Goal: Information Seeking & Learning: Learn about a topic

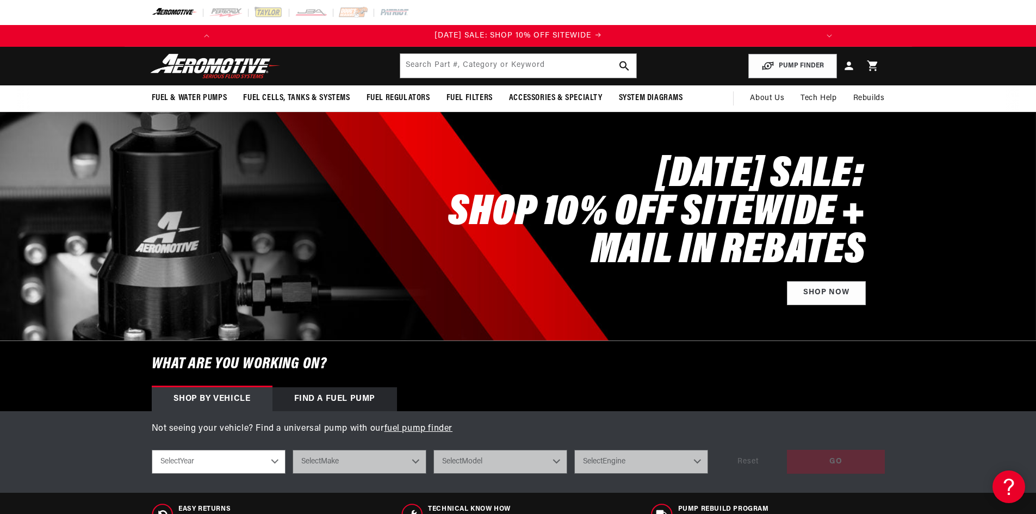
click at [192, 458] on select "Select Year 2023 2022 2021 2020 2019 2018 2017 2016 2015 2014 2013 2012 2011 20…" at bounding box center [219, 462] width 134 height 24
select select "2011"
click at [152, 450] on select "Select Year 2023 2022 2021 2020 2019 2018 2017 2016 2015 2014 2013 2012 2011 20…" at bounding box center [219, 462] width 134 height 24
select select "2011"
click at [351, 462] on select "Select Make Chevrolet Chrysler Ford GMC Subaru" at bounding box center [360, 462] width 134 height 24
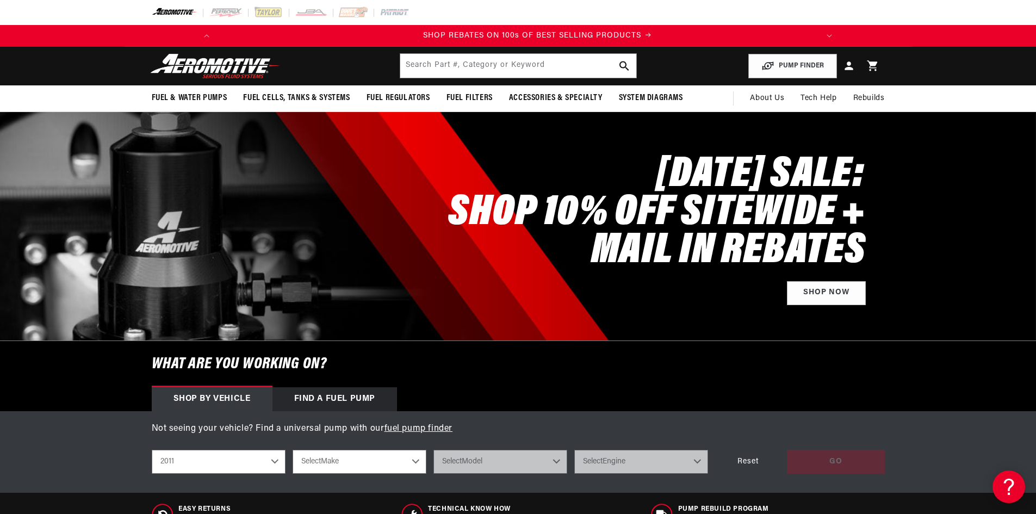
scroll to position [0, 617]
select select "Chevrolet"
click at [293, 450] on select "Select Make Chevrolet Chrysler Ford GMC Subaru" at bounding box center [360, 462] width 134 height 24
select select "Chevrolet"
click at [467, 465] on select "Select Model Camaro Corvette Silverado 1500 Silverado 2500 HD" at bounding box center [500, 462] width 134 height 24
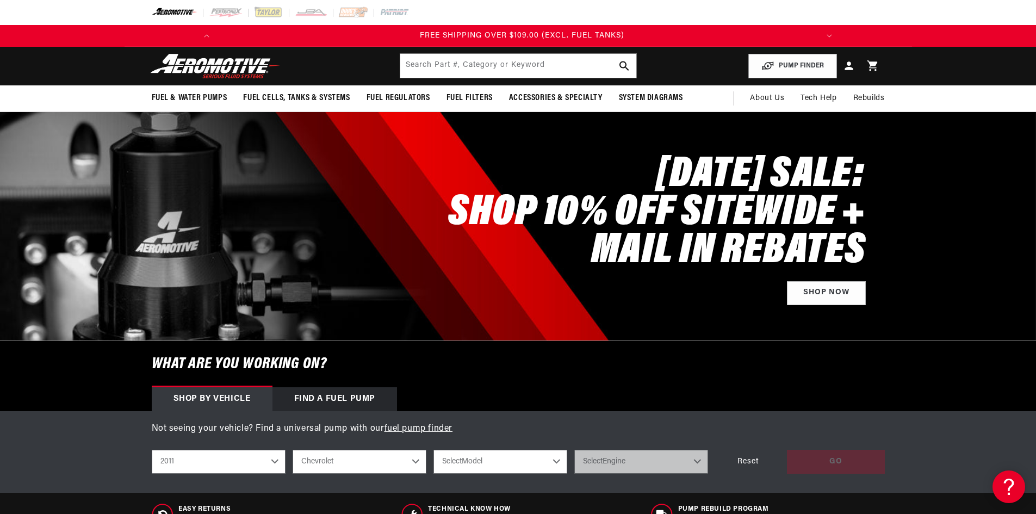
scroll to position [0, 1233]
select select "Camaro"
click at [433, 450] on select "Select Model Camaro Corvette Silverado 1500 Silverado 2500 HD" at bounding box center [500, 462] width 134 height 24
select select "Camaro"
click at [622, 458] on select "Select Engine 3.6L 6.2L" at bounding box center [641, 462] width 134 height 24
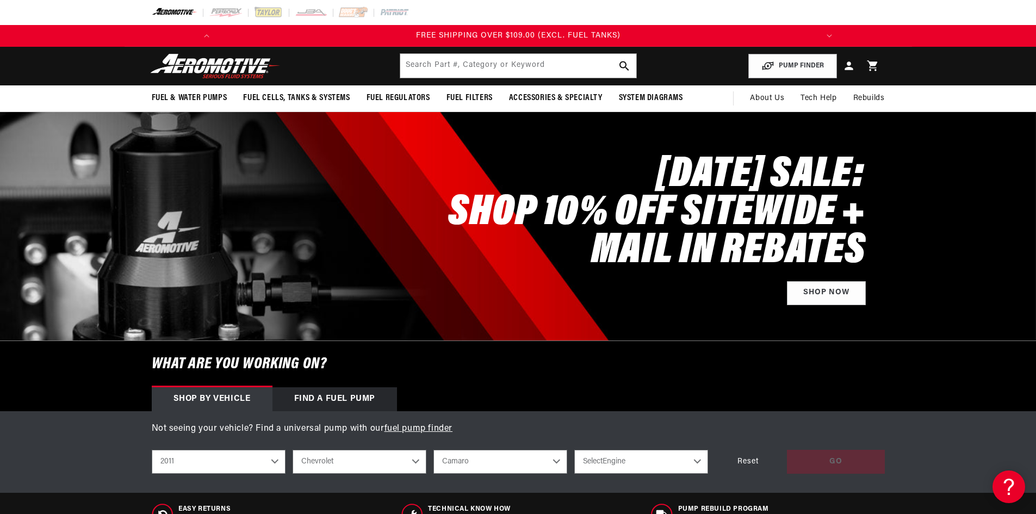
select select "6.2L"
click at [574, 450] on select "Select Engine 3.6L 6.2L" at bounding box center [641, 462] width 134 height 24
select select "6.2L"
click at [848, 456] on div "GO" at bounding box center [836, 462] width 98 height 24
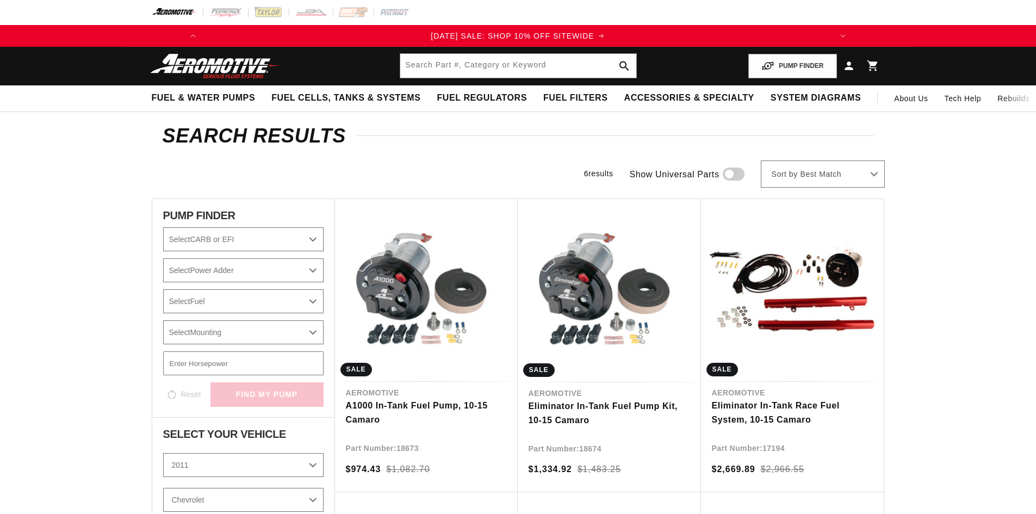
select select "2011"
select select "6.2L"
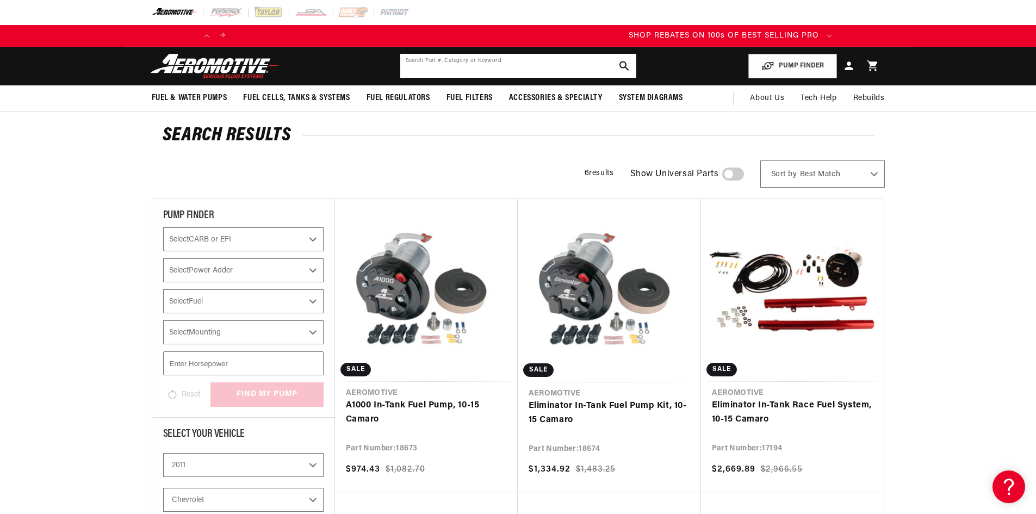
click at [455, 69] on input "text" at bounding box center [518, 66] width 236 height 24
type input "1"
click at [585, 407] on link "Eliminator In-Tank Fuel Pump Kit, 10-15 Camaro" at bounding box center [609, 413] width 161 height 28
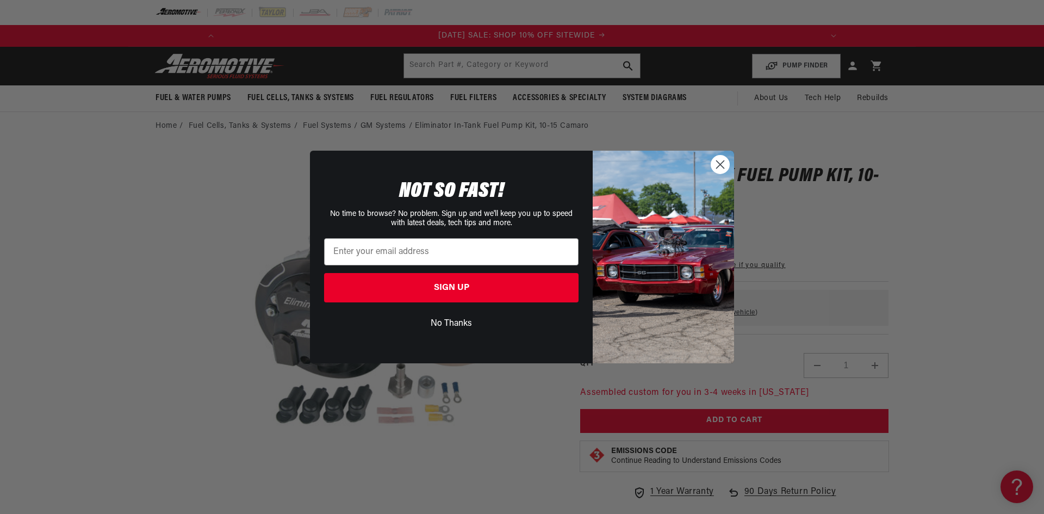
click at [722, 163] on icon "Close dialog" at bounding box center [721, 165] width 8 height 8
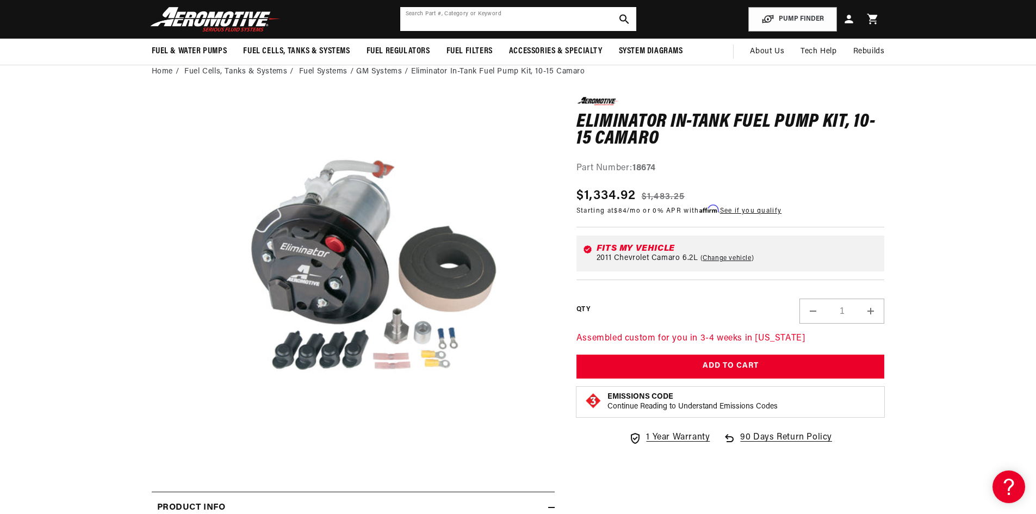
click at [569, 20] on input "text" at bounding box center [518, 19] width 236 height 24
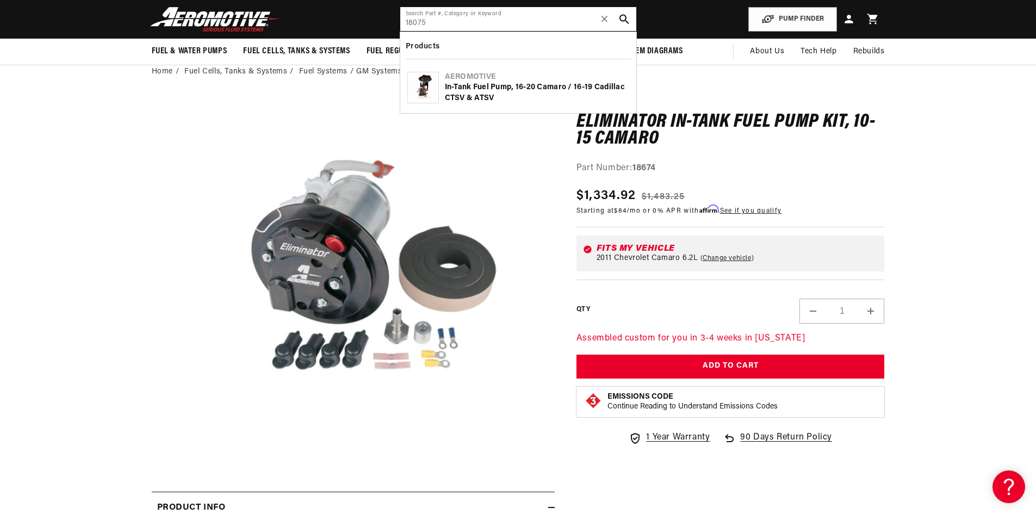
type input "18075"
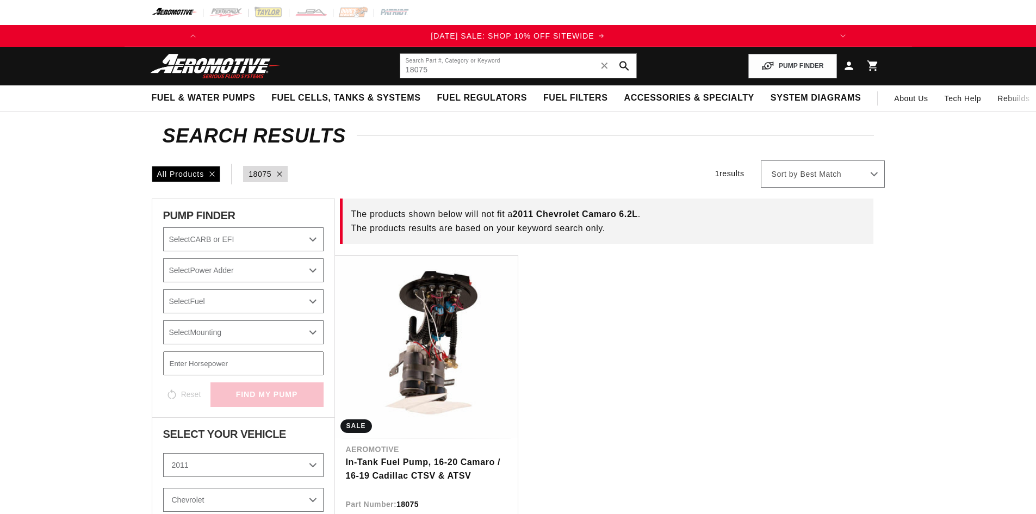
select select "2011"
select select "6.2L"
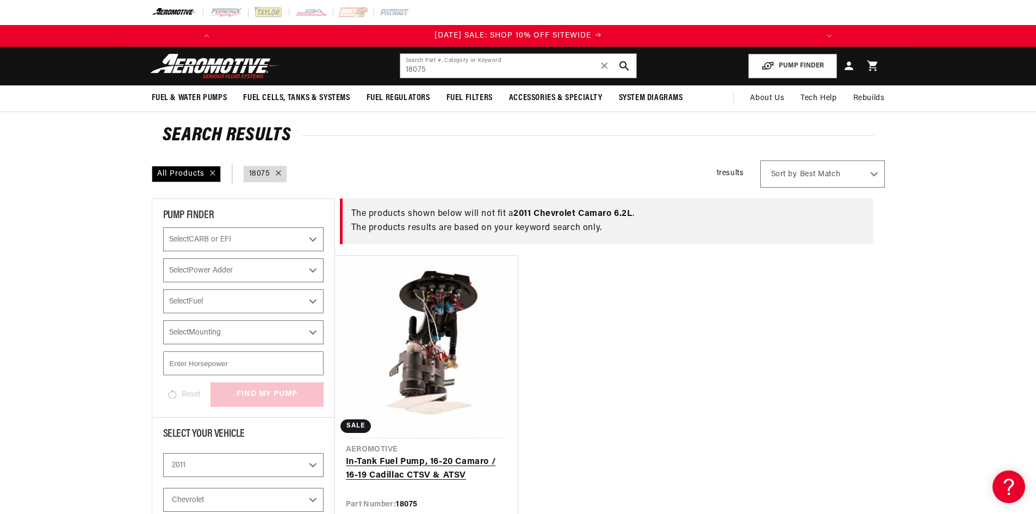
click at [401, 471] on link "In-Tank Fuel Pump, 16-20 Camaro / 16-19 Cadillac CTSV & ATSV" at bounding box center [426, 469] width 161 height 28
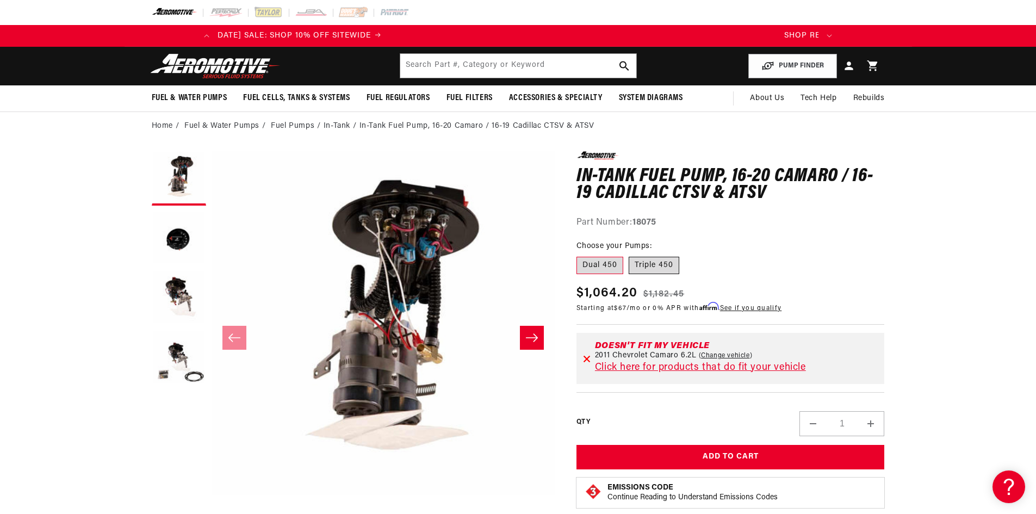
click at [663, 263] on label "Triple 450" at bounding box center [654, 265] width 51 height 17
click at [629, 255] on input "Triple 450" at bounding box center [629, 254] width 1 height 1
radio input "true"
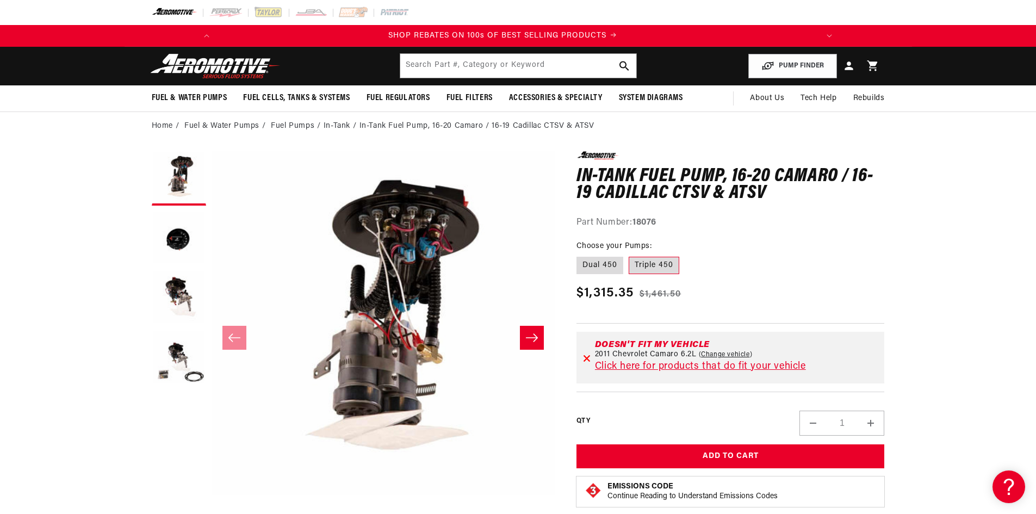
scroll to position [0, 617]
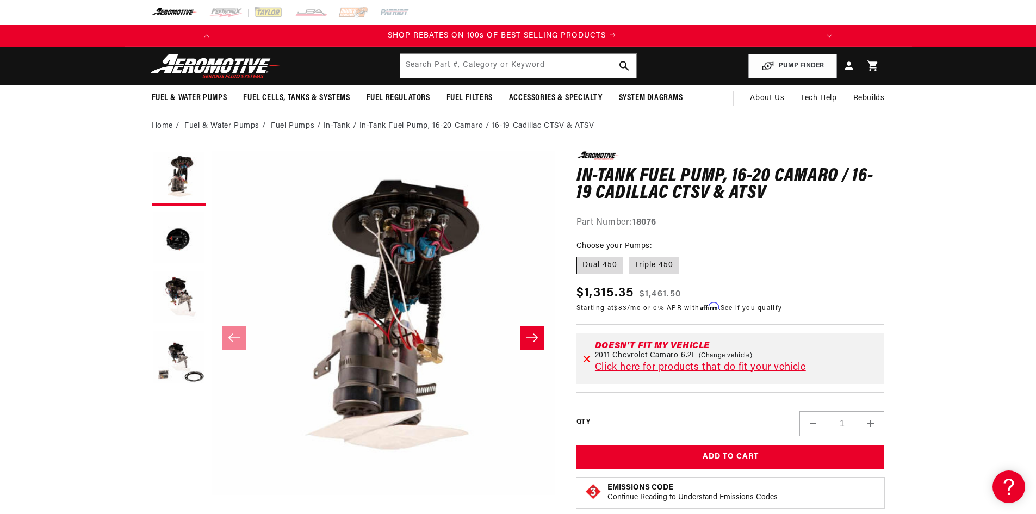
click at [610, 262] on label "Dual 450" at bounding box center [599, 265] width 47 height 17
click at [580, 255] on input "Dual 450" at bounding box center [579, 254] width 1 height 1
radio input "true"
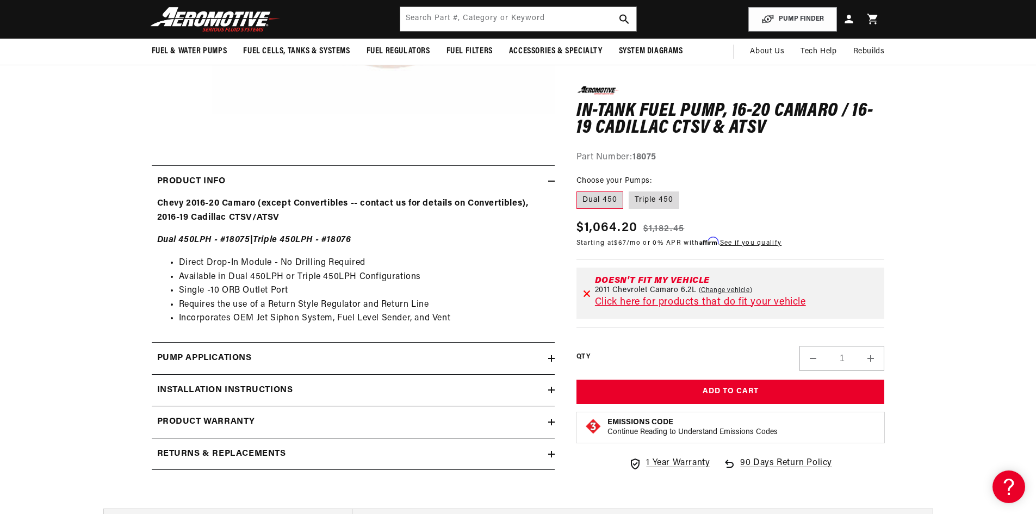
click at [662, 302] on link "Click here for products that do fit your vehicle" at bounding box center [700, 302] width 211 height 10
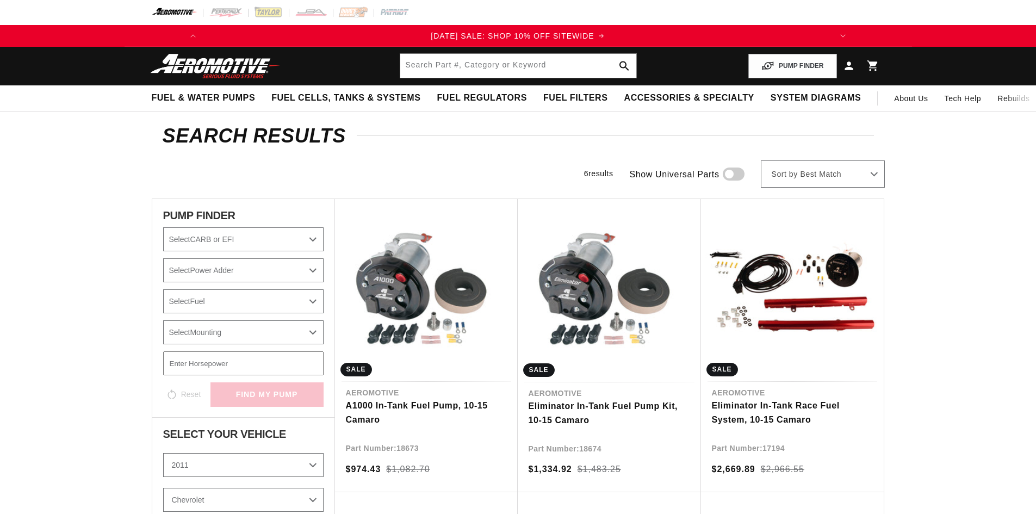
select select "2011"
select select "6.2L"
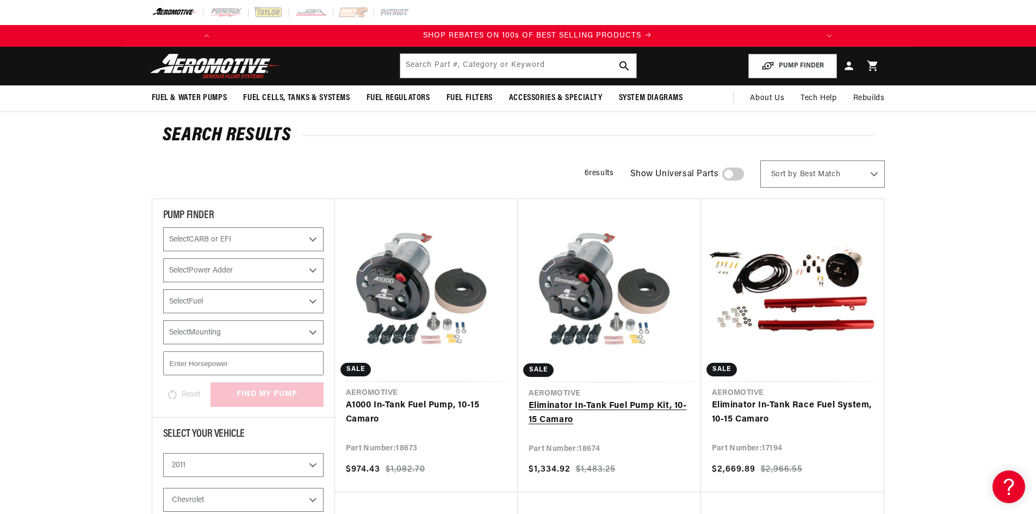
scroll to position [0, 617]
click at [467, 68] on input "text" at bounding box center [518, 66] width 236 height 24
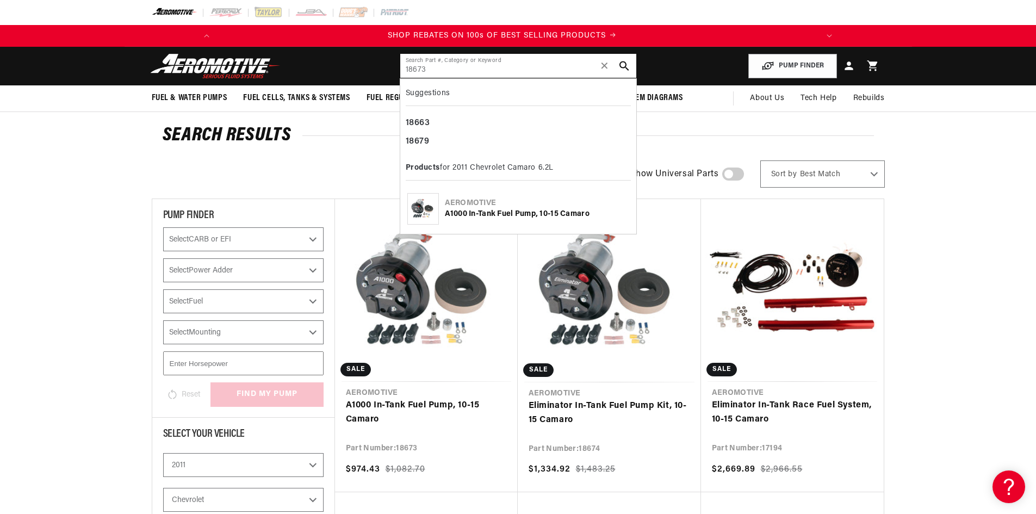
type input "18673"
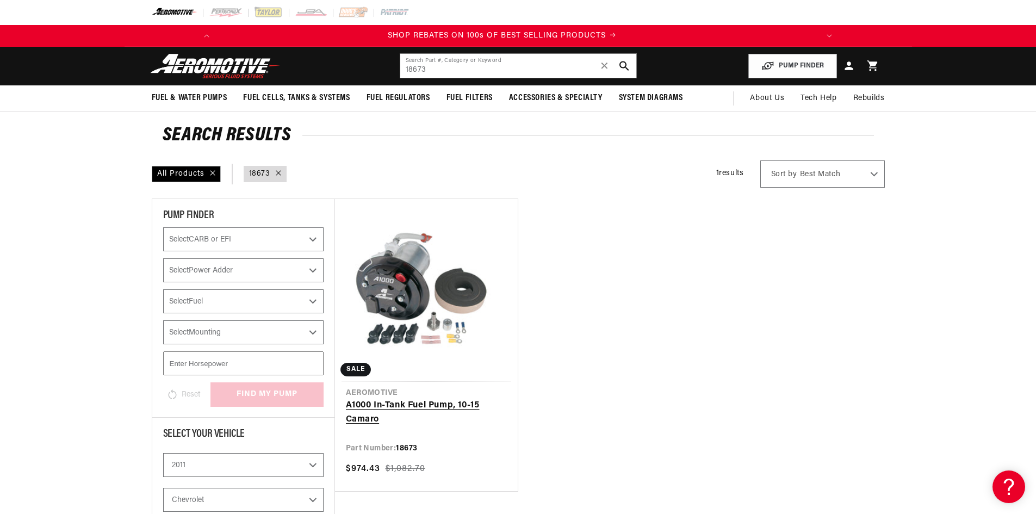
click at [406, 405] on link "A1000 In-Tank Fuel Pump, 10-15 Camaro" at bounding box center [426, 413] width 161 height 28
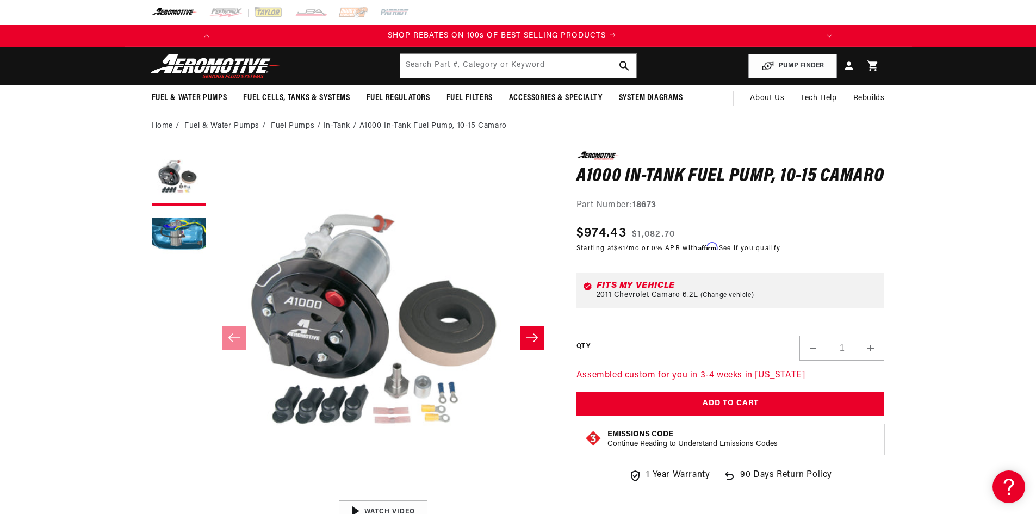
click at [642, 284] on div "Fits my vehicle" at bounding box center [738, 285] width 282 height 9
click at [731, 297] on link "Change vehicle" at bounding box center [727, 295] width 54 height 9
select select "2011"
select select "6.2L"
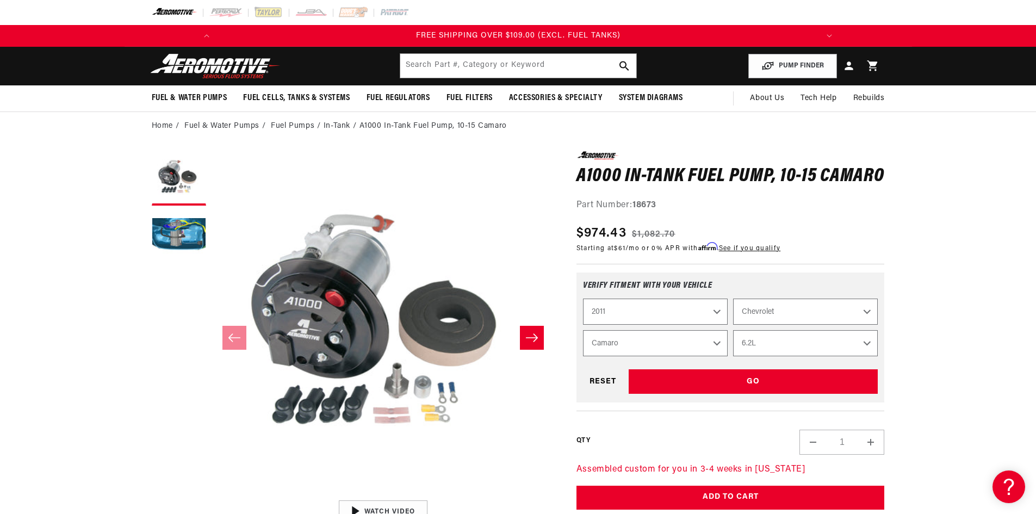
click at [799, 314] on select "Chevrolet Chrysler Ford GMC Subaru" at bounding box center [805, 312] width 145 height 26
click at [733, 299] on select "Chevrolet Chrysler Ford GMC Subaru" at bounding box center [805, 312] width 145 height 26
click at [716, 317] on select "2023 2022 2021 2020 2019 2018 2017 2016 2015 2014 2013 2012 2011 2010 2009 2008…" at bounding box center [655, 312] width 145 height 26
click at [583, 299] on select "2023 2022 2021 2020 2019 2018 2017 2016 2015 2014 2013 2012 2011 2010 2009 2008…" at bounding box center [655, 312] width 145 height 26
select select "2011"
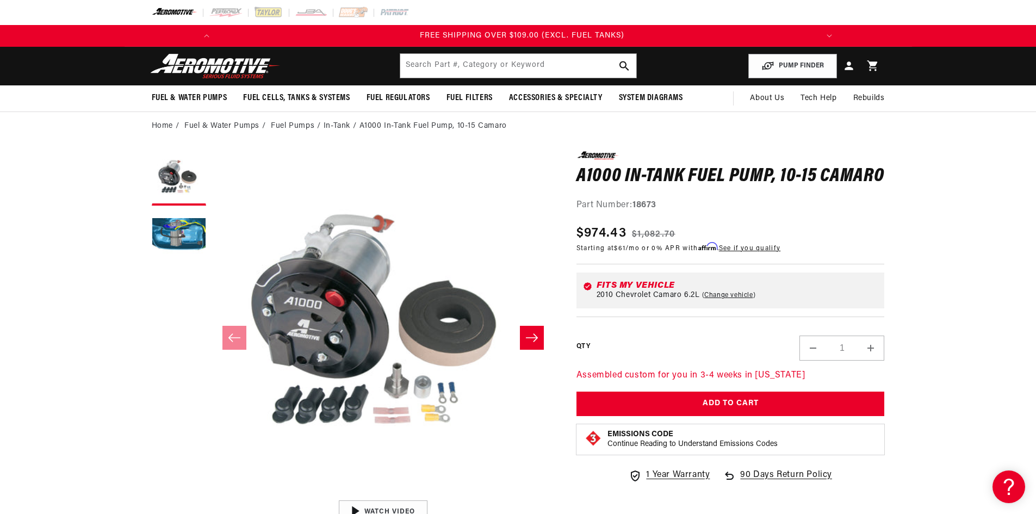
click at [752, 299] on link "Change vehicle" at bounding box center [729, 295] width 54 height 9
select select "2010"
select select "6.2L"
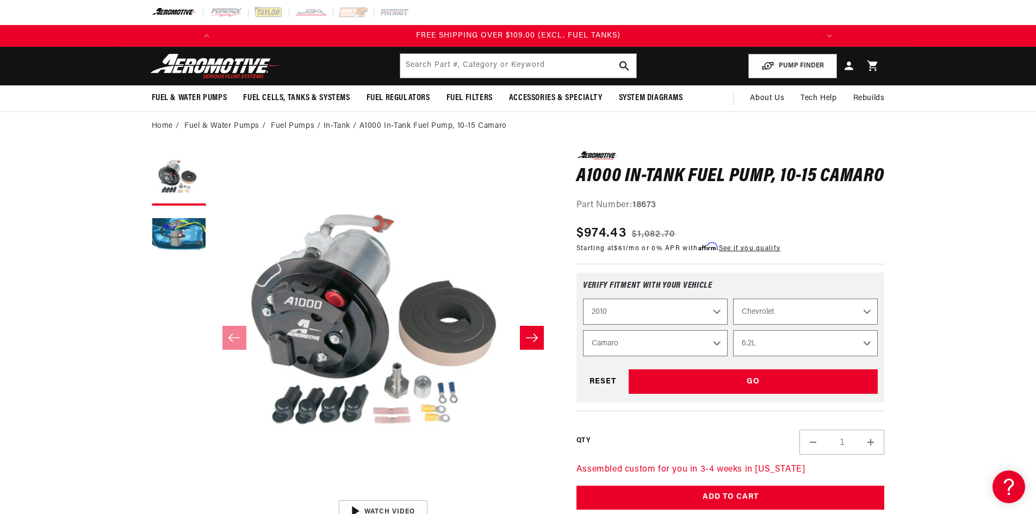
click at [787, 316] on select "Chevrolet Chrysler Dodge Ford GMC Subaru" at bounding box center [805, 312] width 145 height 26
click at [537, 340] on icon "Slide right" at bounding box center [531, 337] width 13 height 11
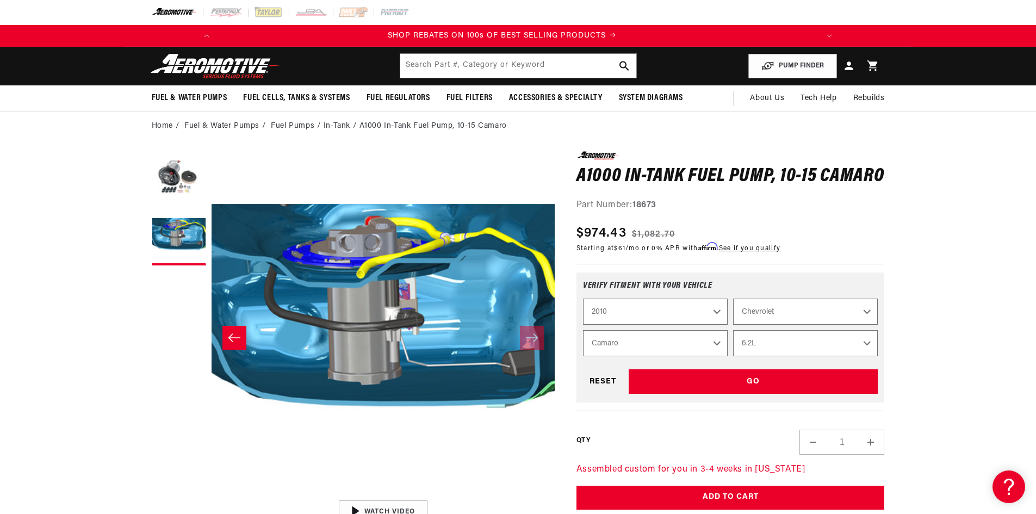
click at [237, 337] on icon "Slide left" at bounding box center [234, 337] width 13 height 11
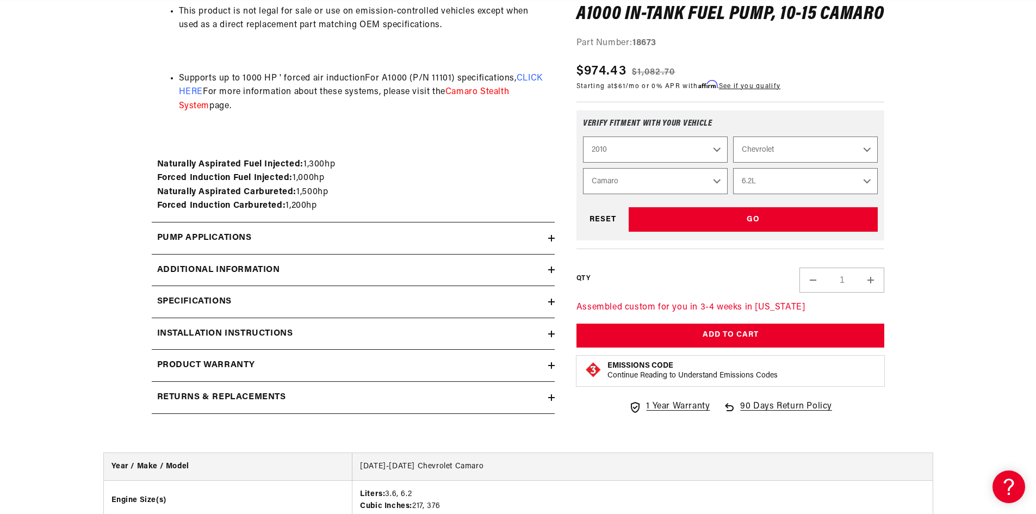
click at [551, 334] on icon at bounding box center [551, 334] width 7 height 0
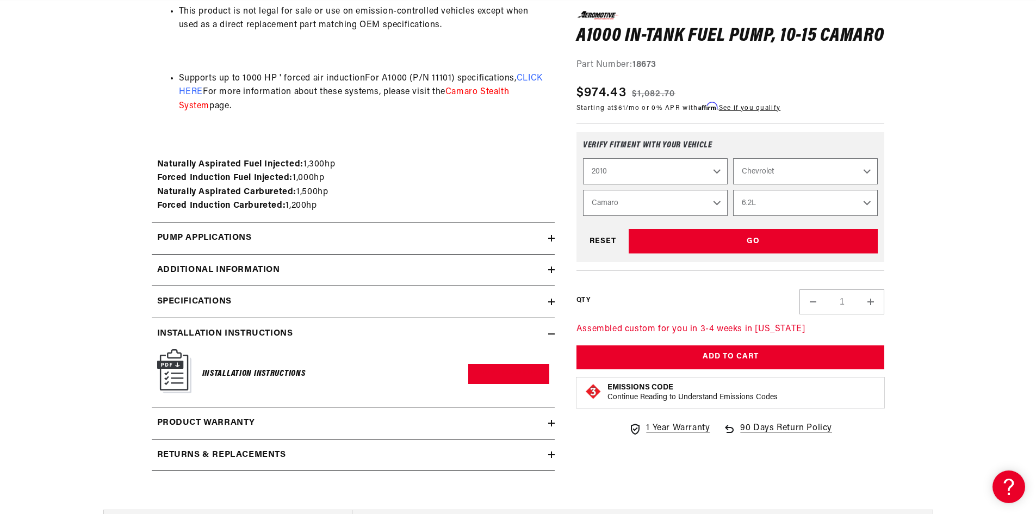
click at [185, 371] on img at bounding box center [174, 371] width 34 height 44
click at [233, 372] on h6 "Installation Instructions" at bounding box center [253, 373] width 103 height 15
click at [519, 375] on link "Download PDF" at bounding box center [508, 374] width 81 height 20
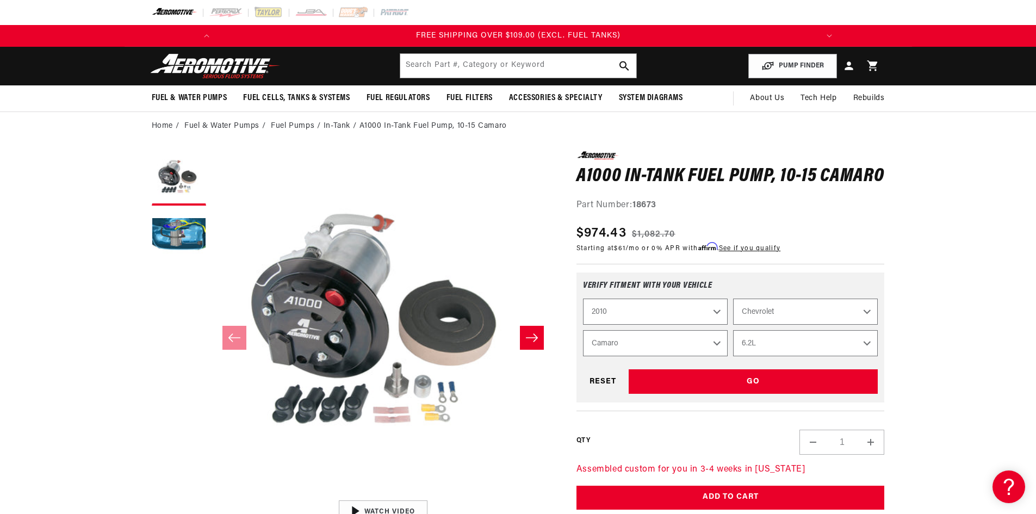
scroll to position [0, 1233]
click at [430, 69] on input "text" at bounding box center [518, 66] width 236 height 24
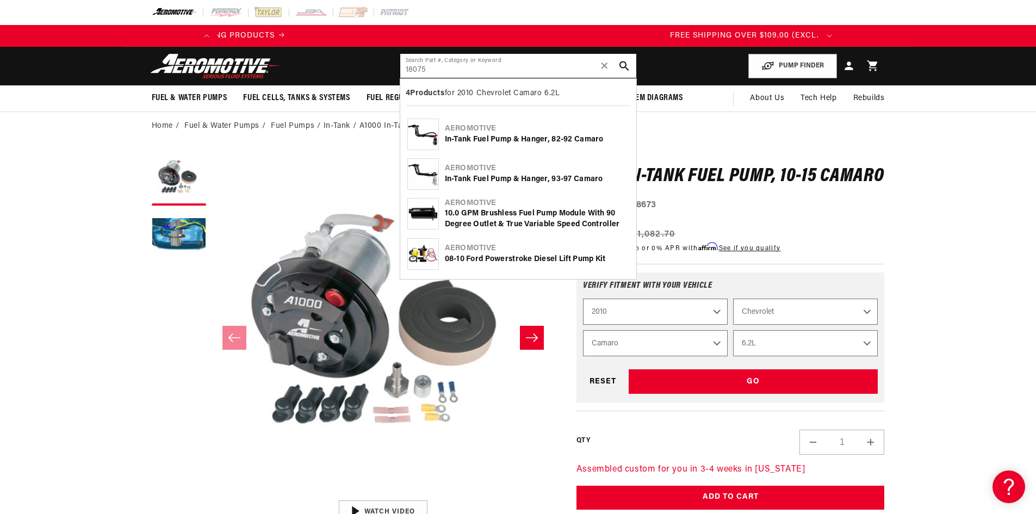
scroll to position [0, 617]
type input "18075"
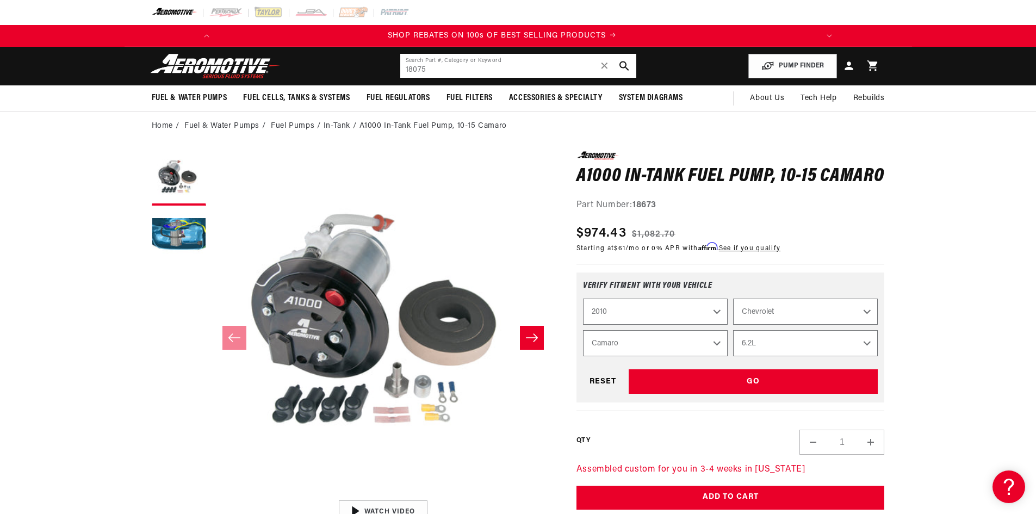
scroll to position [0, 0]
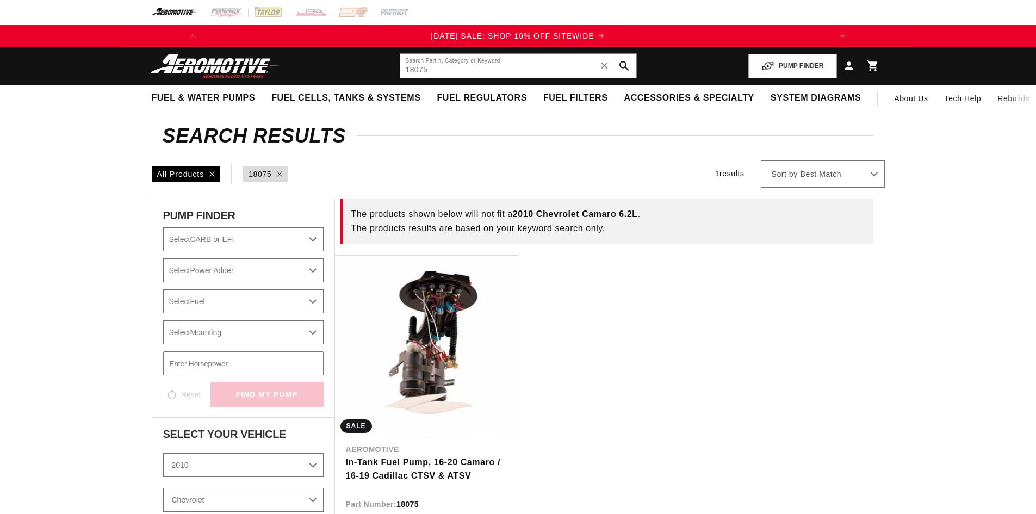
select select "2010"
select select "6.2L"
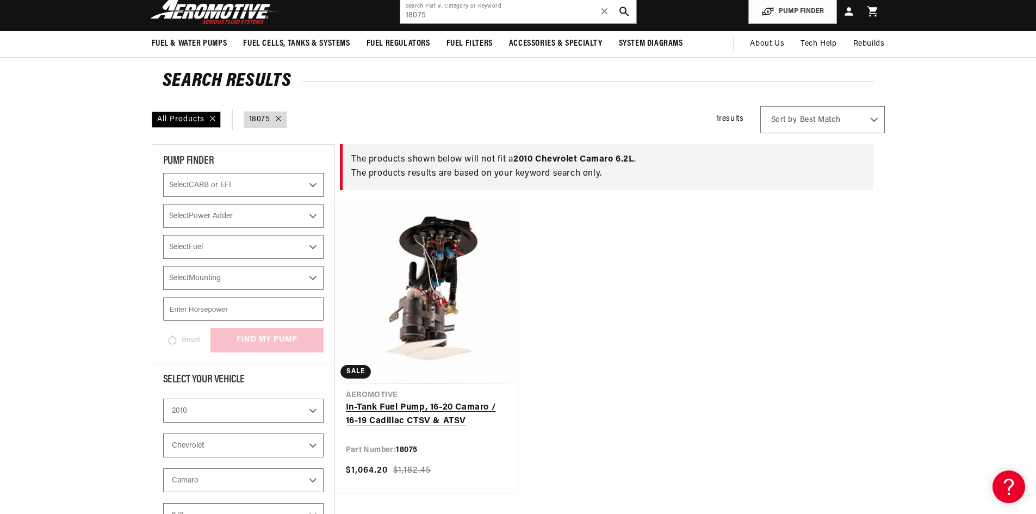
scroll to position [0, 1233]
click at [421, 414] on link "In-Tank Fuel Pump, 16-20 Camaro / 16-19 Cadillac CTSV & ATSV" at bounding box center [426, 415] width 161 height 28
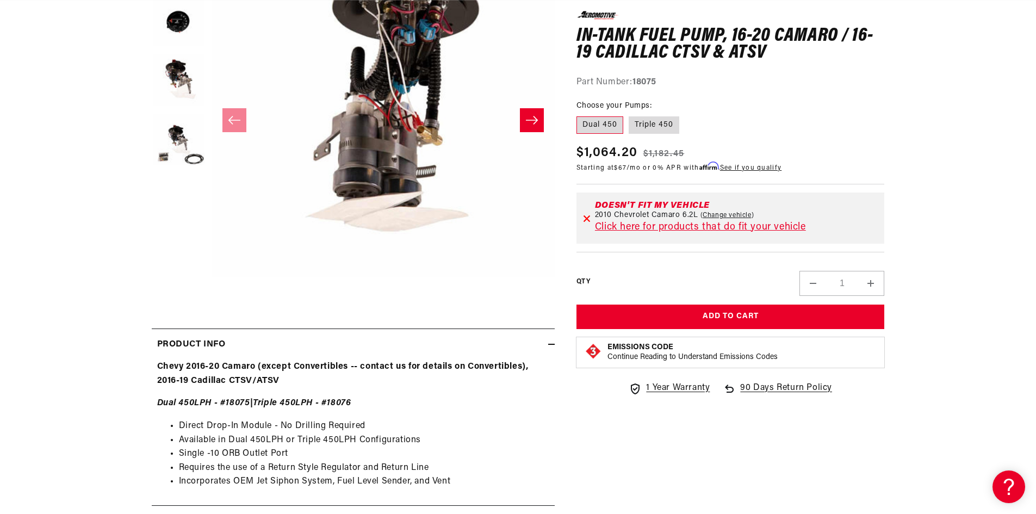
scroll to position [435, 0]
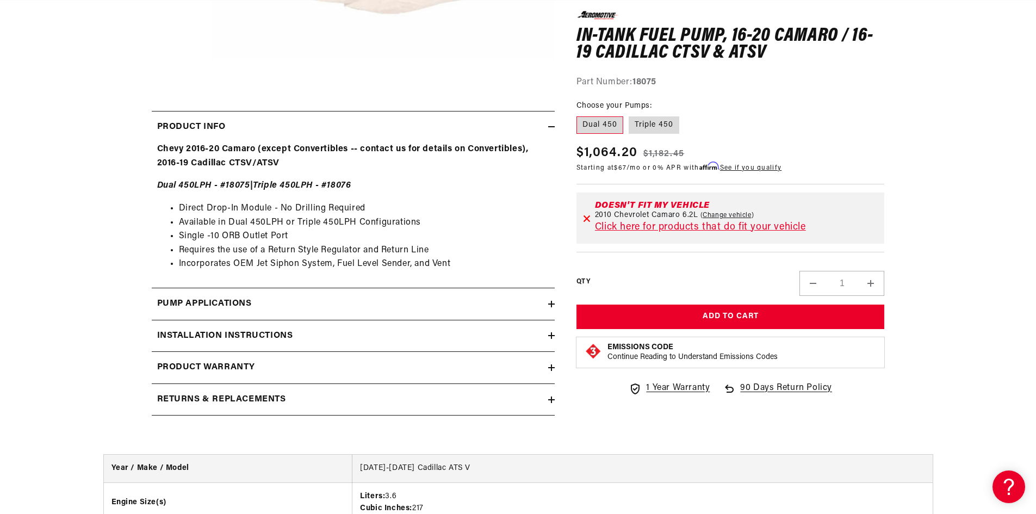
click at [276, 333] on h2 "Installation Instructions" at bounding box center [225, 336] width 136 height 14
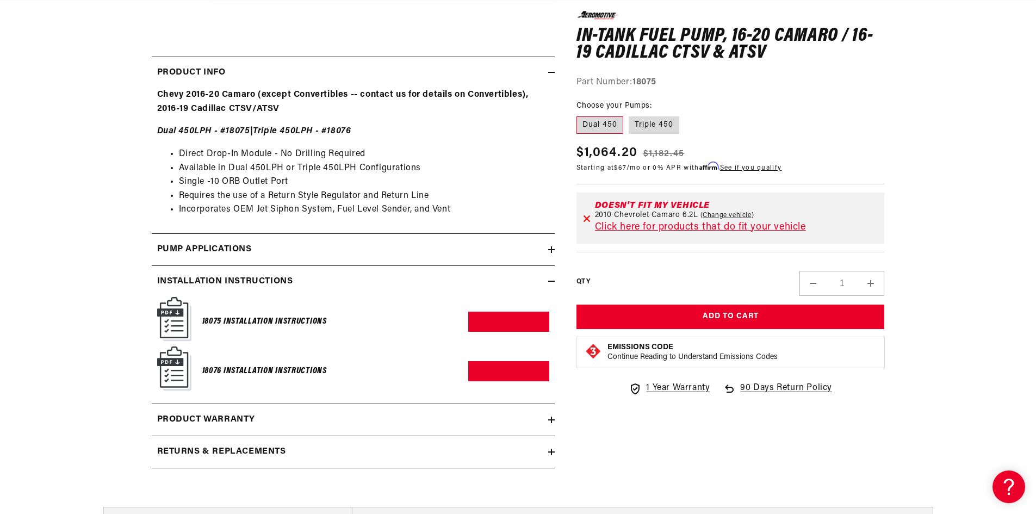
scroll to position [544, 0]
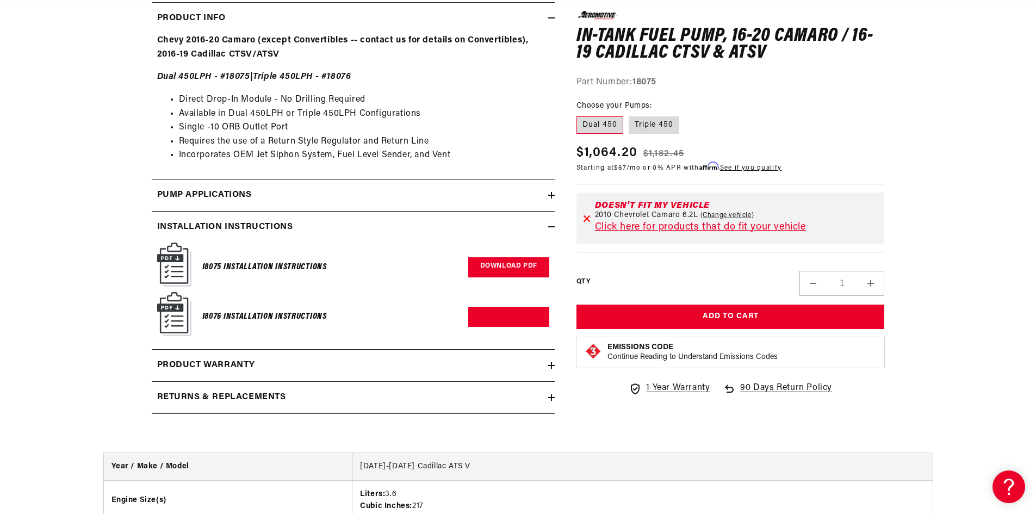
click at [502, 260] on link "Download PDF" at bounding box center [508, 267] width 81 height 20
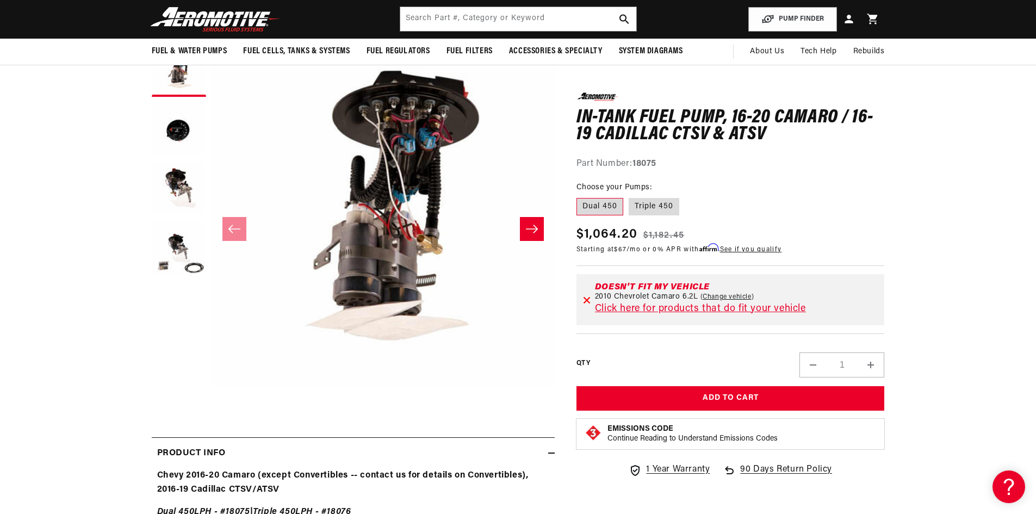
scroll to position [0, 1233]
click at [647, 206] on label "Triple 450" at bounding box center [654, 206] width 51 height 17
click at [629, 196] on input "Triple 450" at bounding box center [629, 196] width 1 height 1
radio input "true"
click at [586, 202] on label "Dual 450" at bounding box center [599, 206] width 47 height 17
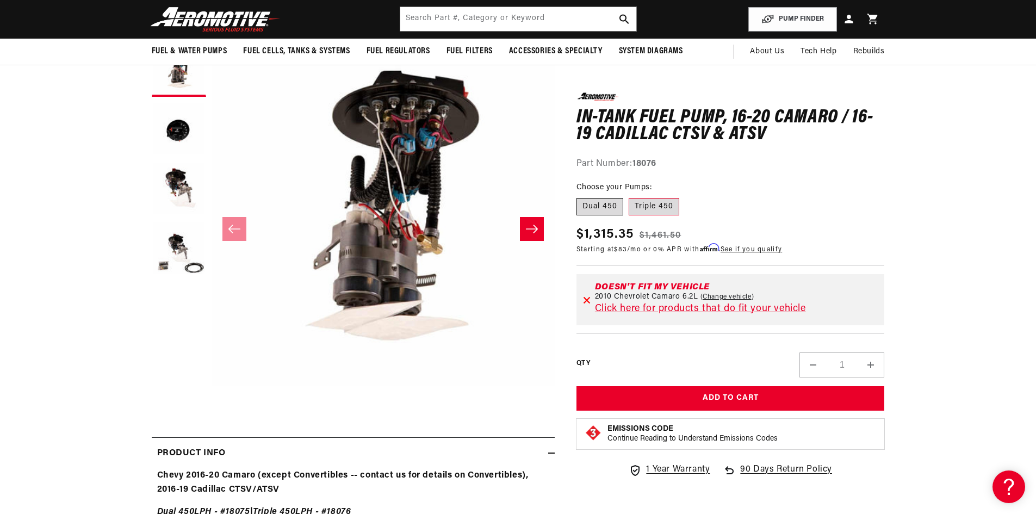
click at [580, 196] on input "Dual 450" at bounding box center [579, 196] width 1 height 1
radio input "true"
